Goal: Navigation & Orientation: Find specific page/section

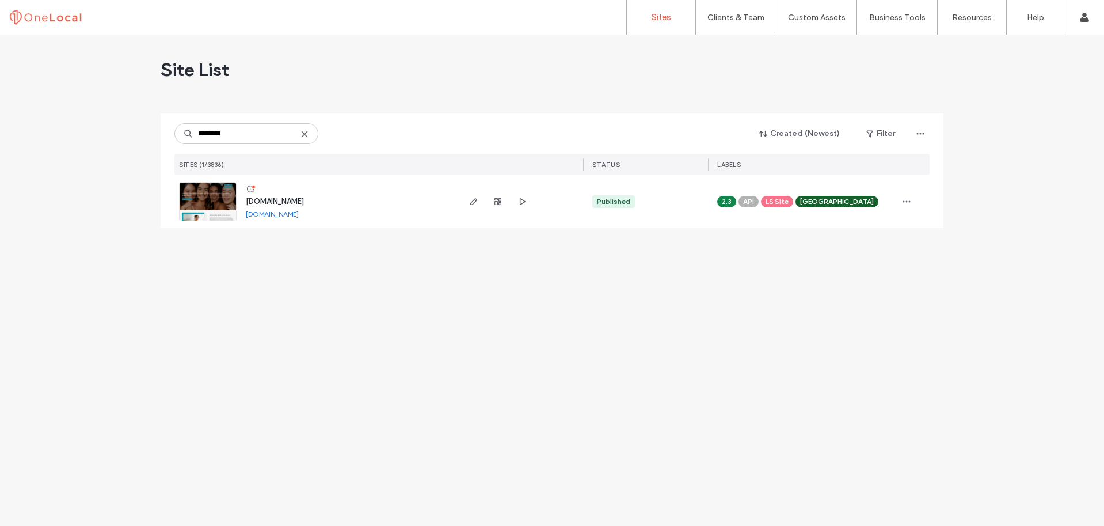
type input "********"
click at [300, 200] on span "www.chealthaesthetics.com" at bounding box center [275, 201] width 58 height 9
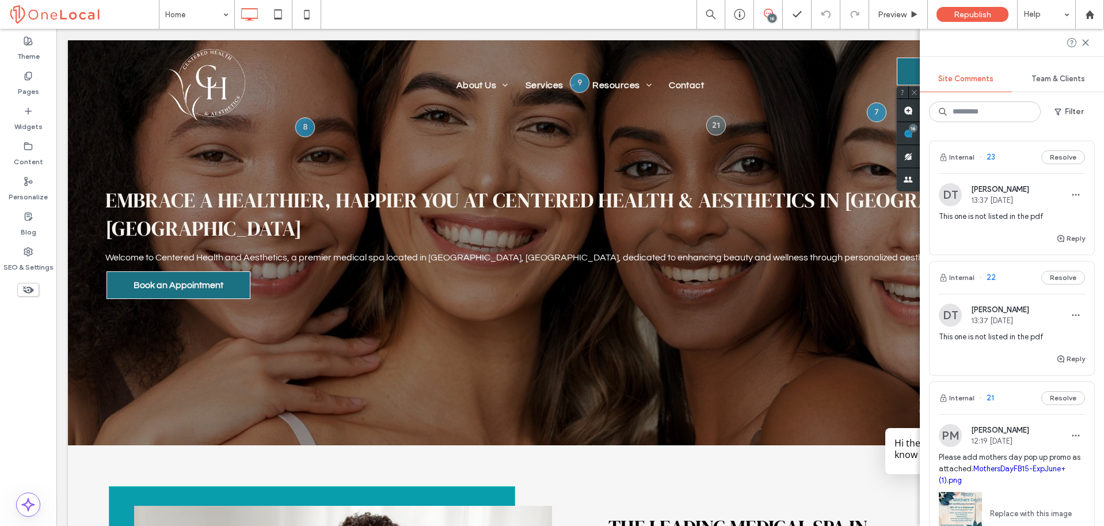
click at [991, 290] on div "Internal 22 Resolve" at bounding box center [1012, 277] width 165 height 32
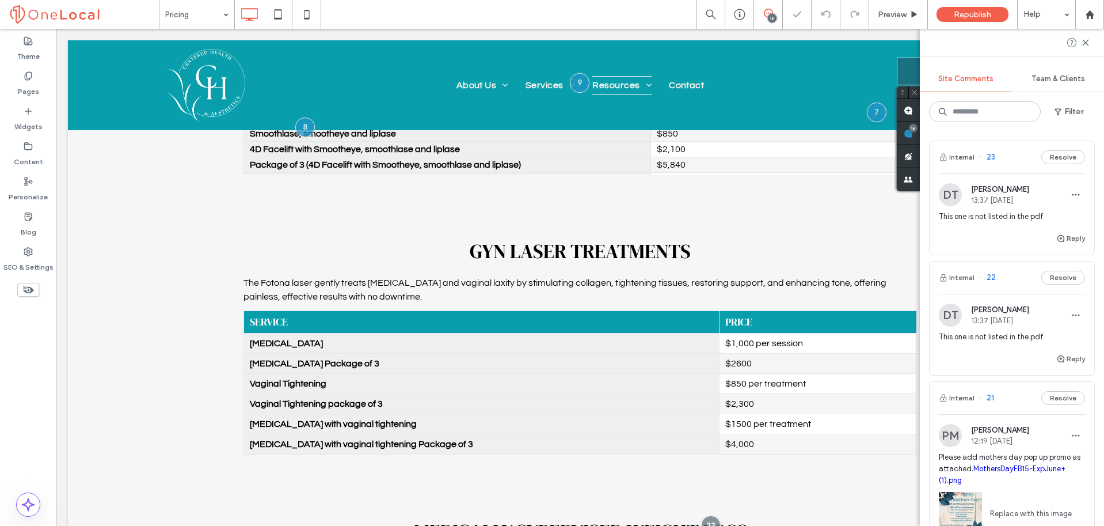
scroll to position [1868, 0]
